Goal: Information Seeking & Learning: Learn about a topic

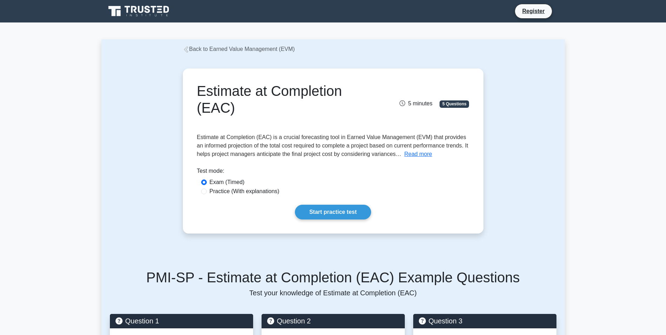
click at [268, 191] on label "Practice (With explanations)" at bounding box center [245, 191] width 70 height 8
click at [207, 191] on input "Practice (With explanations)" at bounding box center [204, 192] width 6 height 6
radio input "true"
click at [312, 212] on link "Start practice test" at bounding box center [333, 212] width 76 height 15
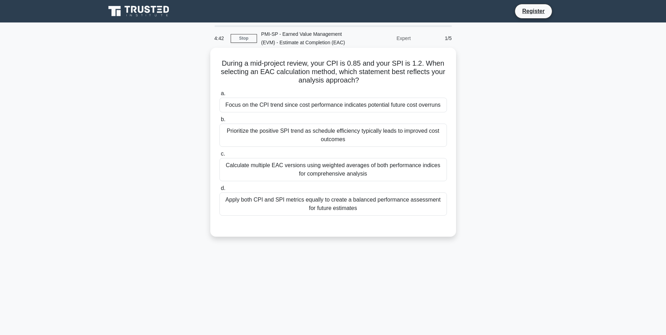
click at [358, 139] on div "Prioritize the positive SPI trend as schedule efficiency typically leads to imp…" at bounding box center [334, 135] width 228 height 23
click at [220, 122] on input "b. Prioritize the positive SPI trend as schedule efficiency typically leads to …" at bounding box center [220, 119] width 0 height 5
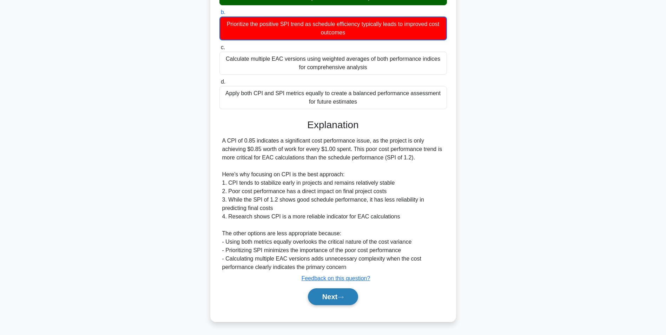
click at [347, 295] on button "Next" at bounding box center [333, 296] width 50 height 17
